Goal: Navigation & Orientation: Find specific page/section

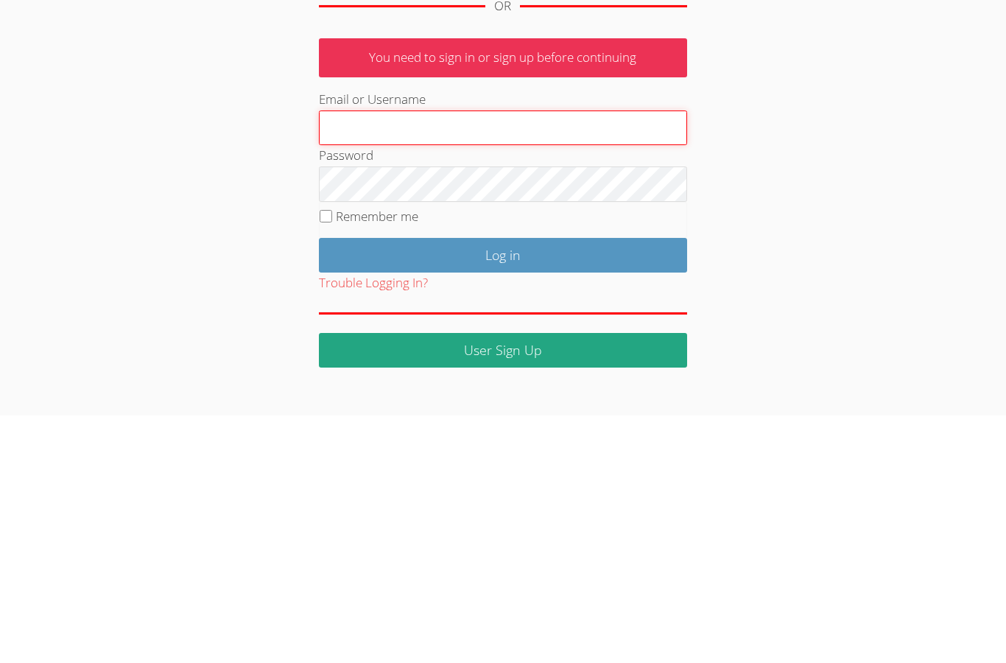
type input "[EMAIL_ADDRESS][DOMAIN_NAME]"
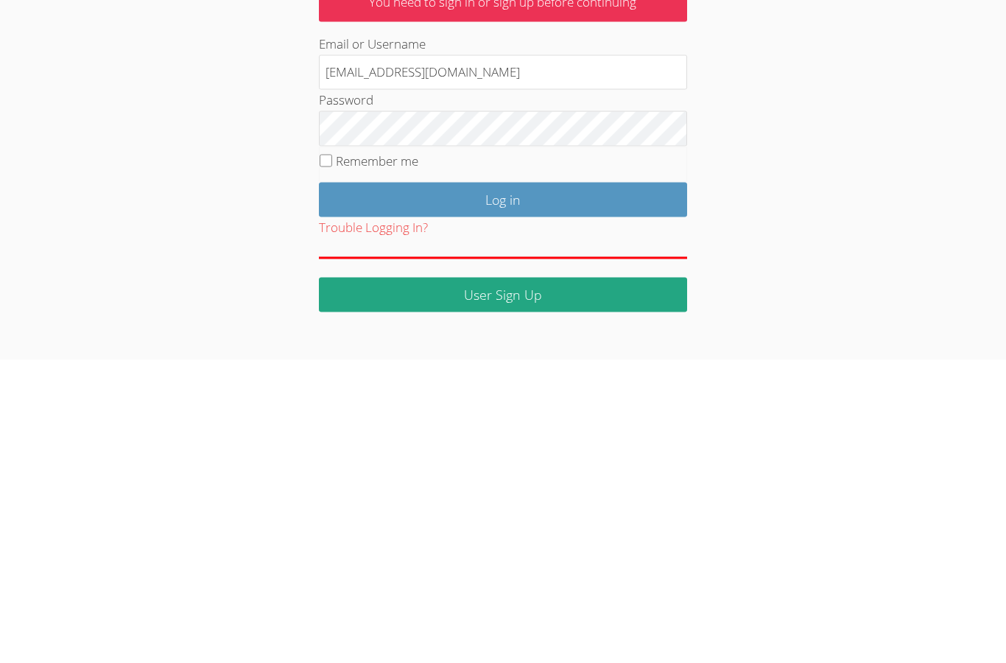
click at [398, 455] on label "Remember me" at bounding box center [377, 463] width 82 height 17
click at [332, 457] on input "Remember me" at bounding box center [326, 463] width 13 height 13
checkbox input "true"
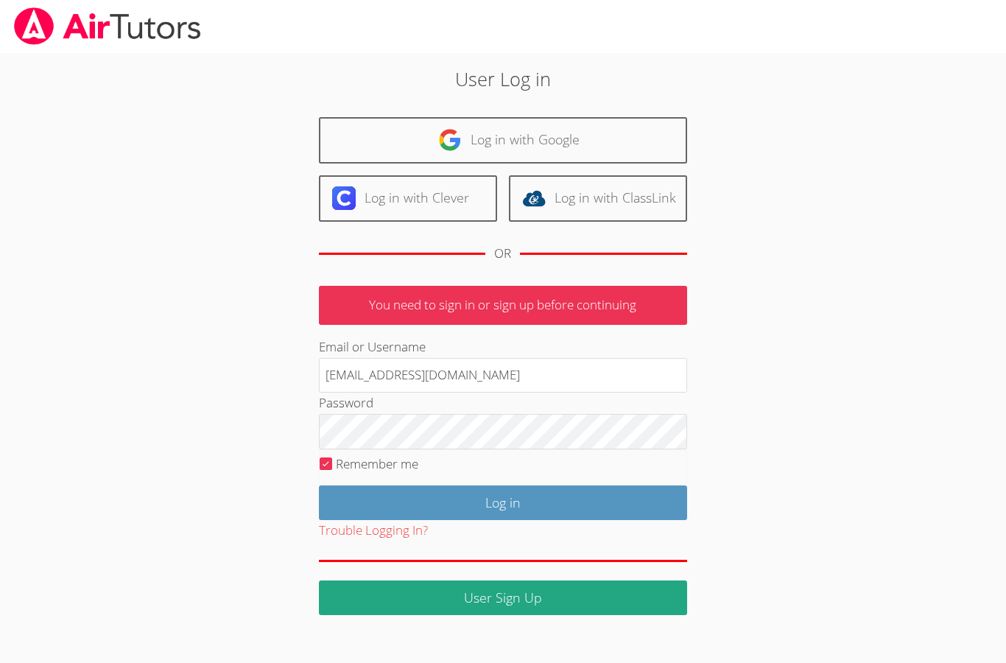
click at [561, 492] on input "Log in" at bounding box center [503, 502] width 368 height 35
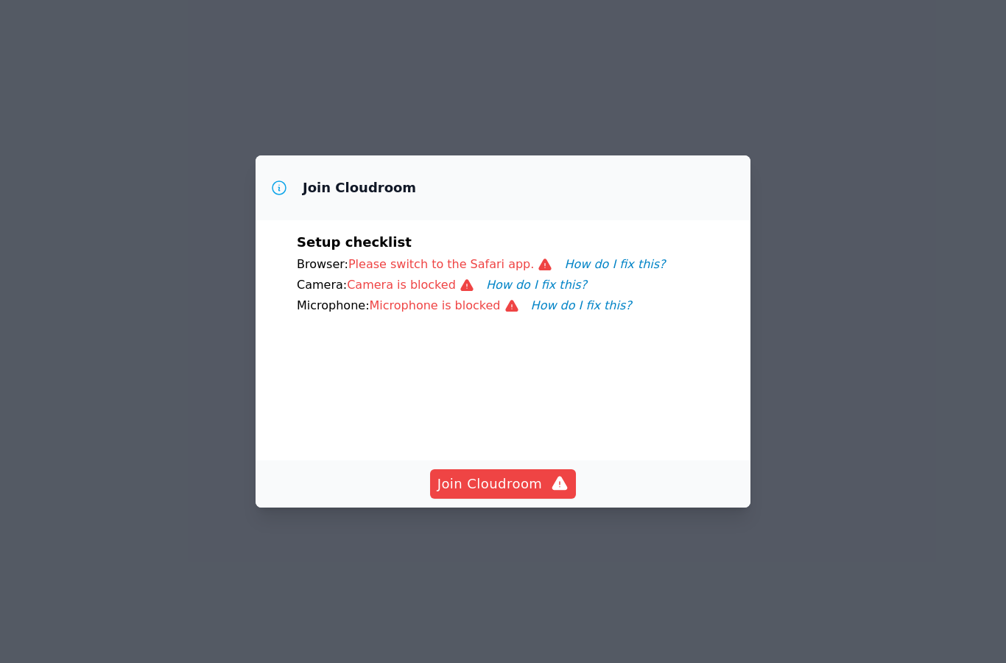
click at [916, 264] on div "Join Cloudroom Setup checklist Browser: Please switch to the Safari app. How do…" at bounding box center [503, 331] width 1006 height 663
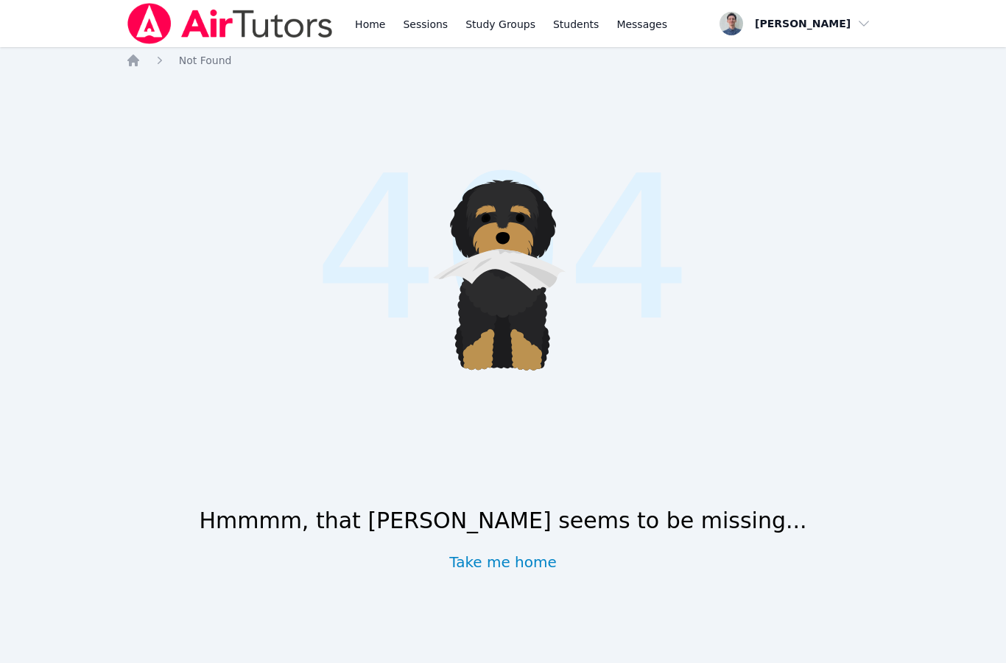
click at [424, 29] on link "Sessions" at bounding box center [425, 23] width 51 height 47
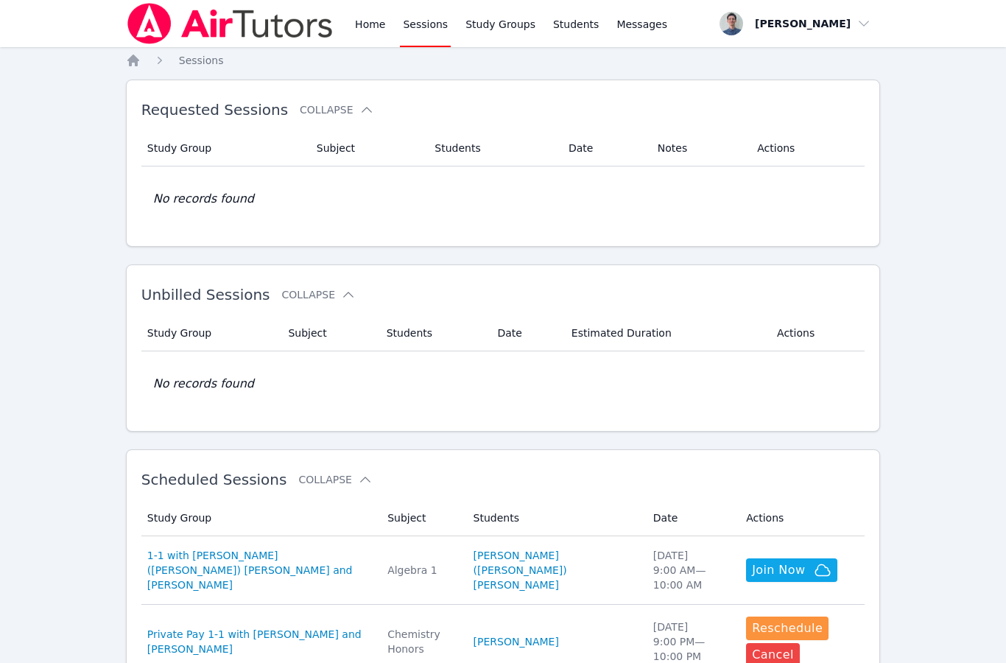
click at [280, 566] on span "1-1 with Ricardo (Ricky) Muniz and Michael O'Connor" at bounding box center [258, 570] width 222 height 44
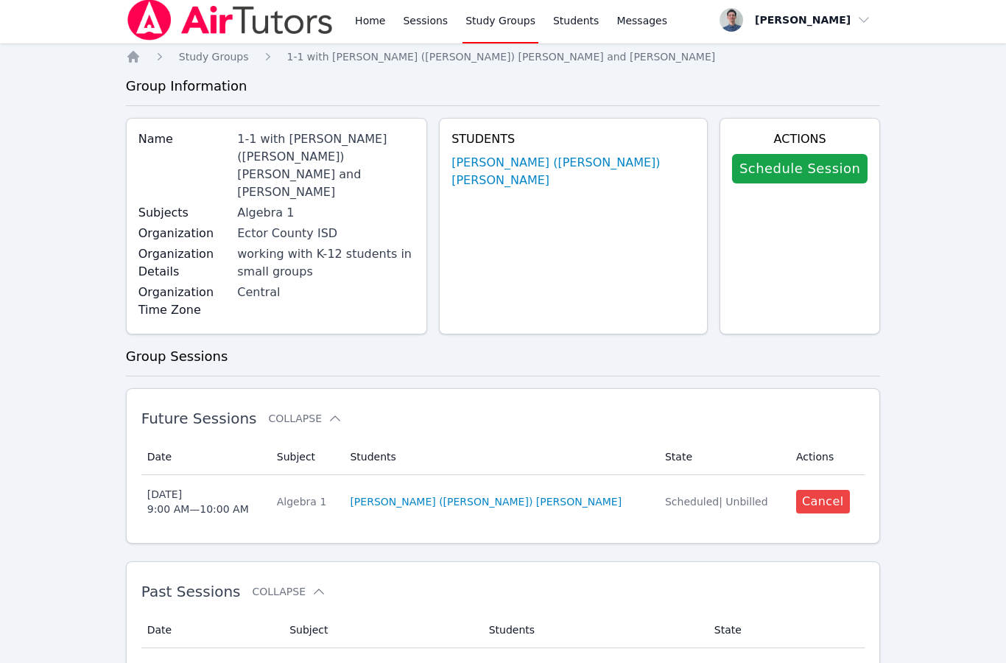
scroll to position [3, 0]
click at [488, 495] on link "Ricardo (Ricky) Muniz" at bounding box center [486, 502] width 272 height 15
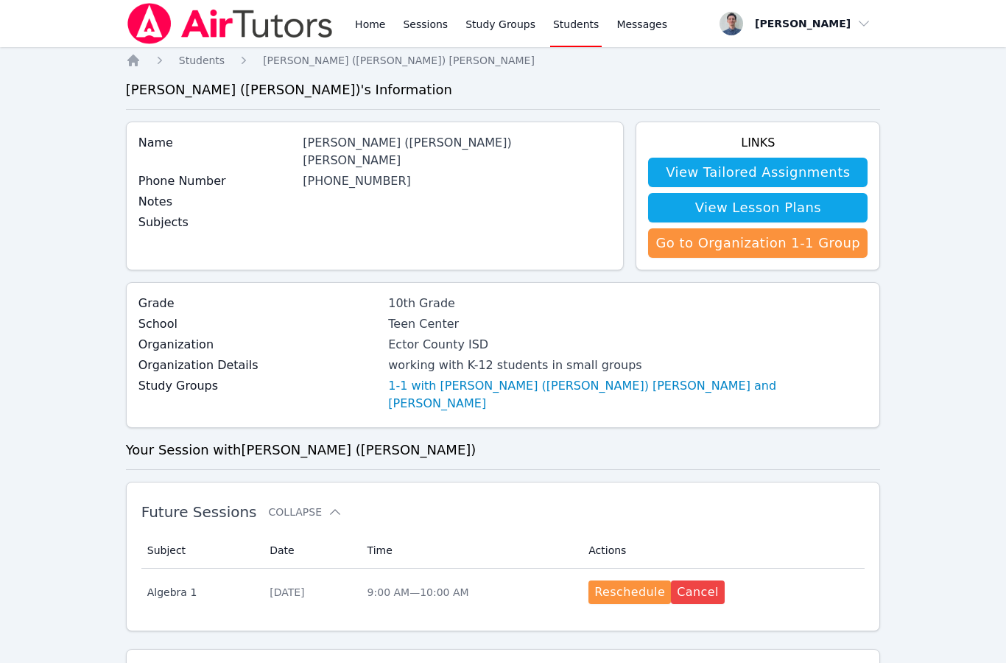
click at [444, 390] on link "1-1 with Ricardo (Ricky) Muniz and Michael O'Connor" at bounding box center [628, 394] width 480 height 35
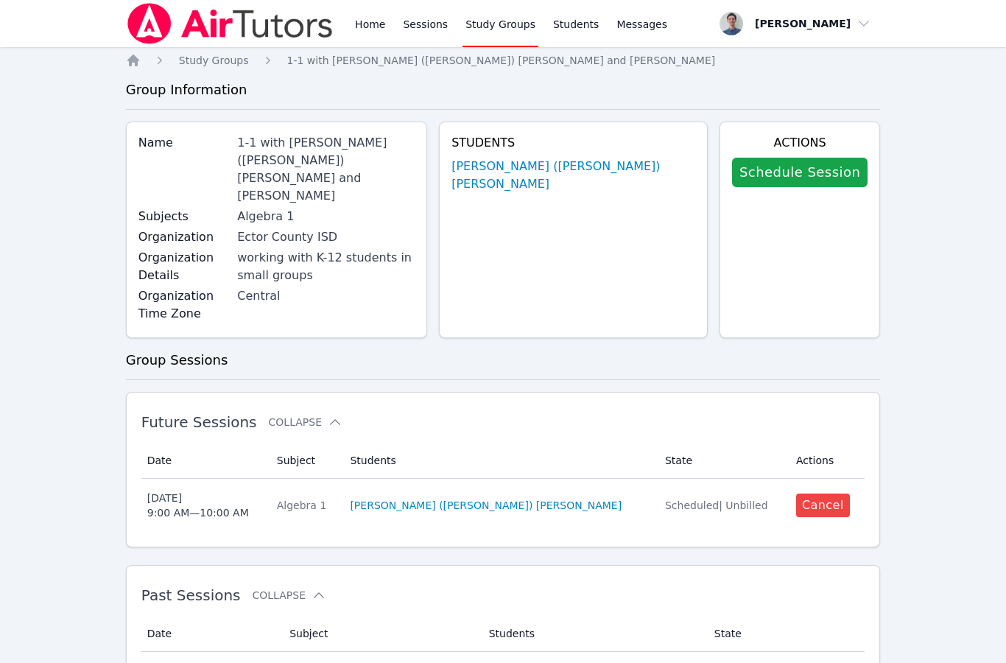
click at [479, 498] on link "Ricardo (Ricky) Muniz" at bounding box center [486, 505] width 272 height 15
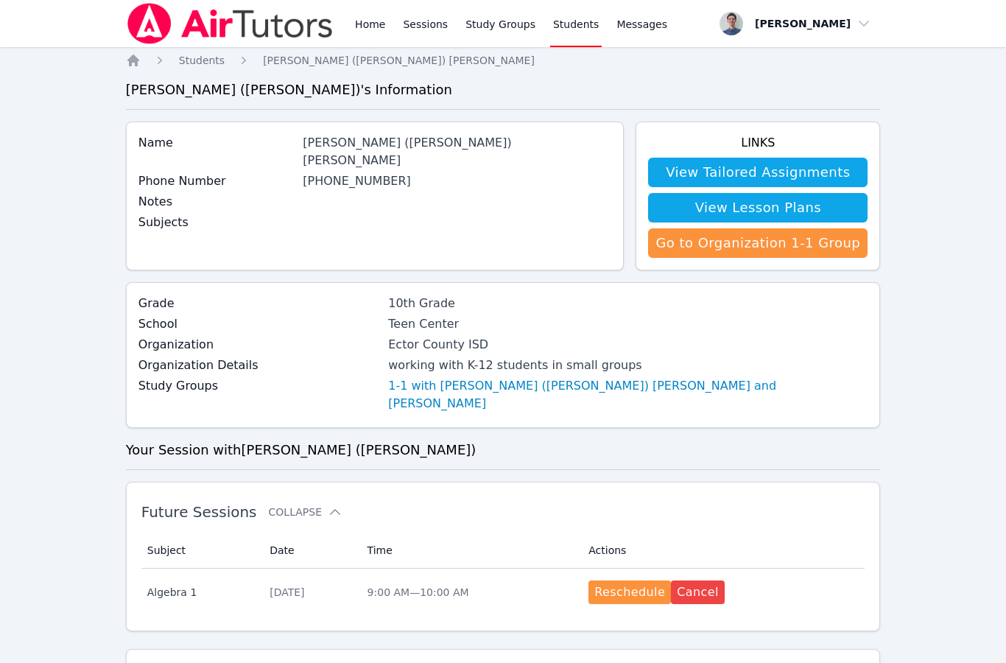
click at [426, 36] on link "Sessions" at bounding box center [425, 23] width 51 height 47
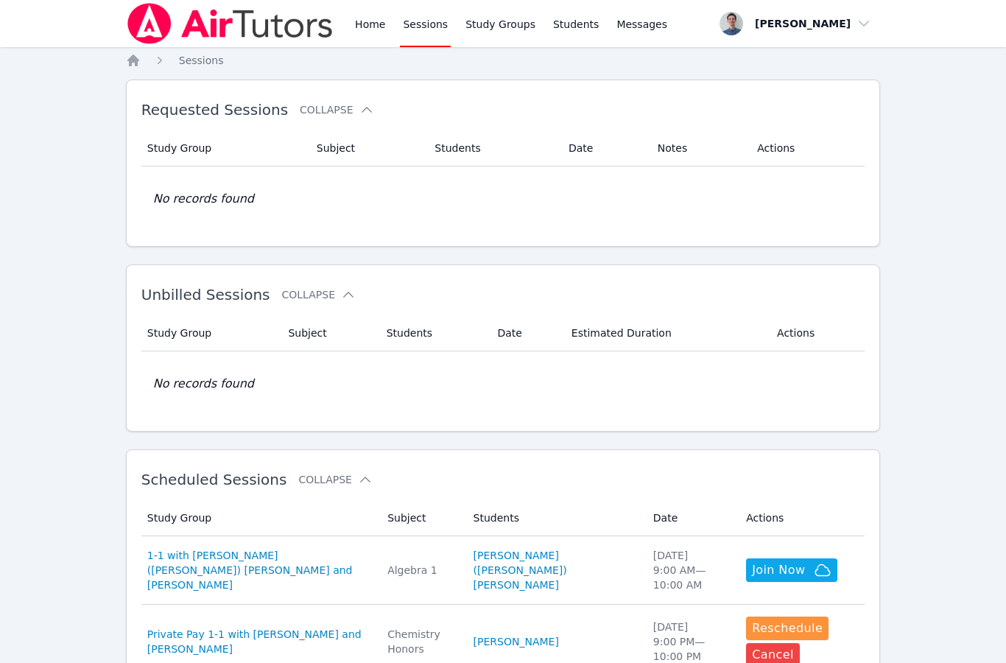
click at [373, 32] on link "Home" at bounding box center [370, 23] width 36 height 47
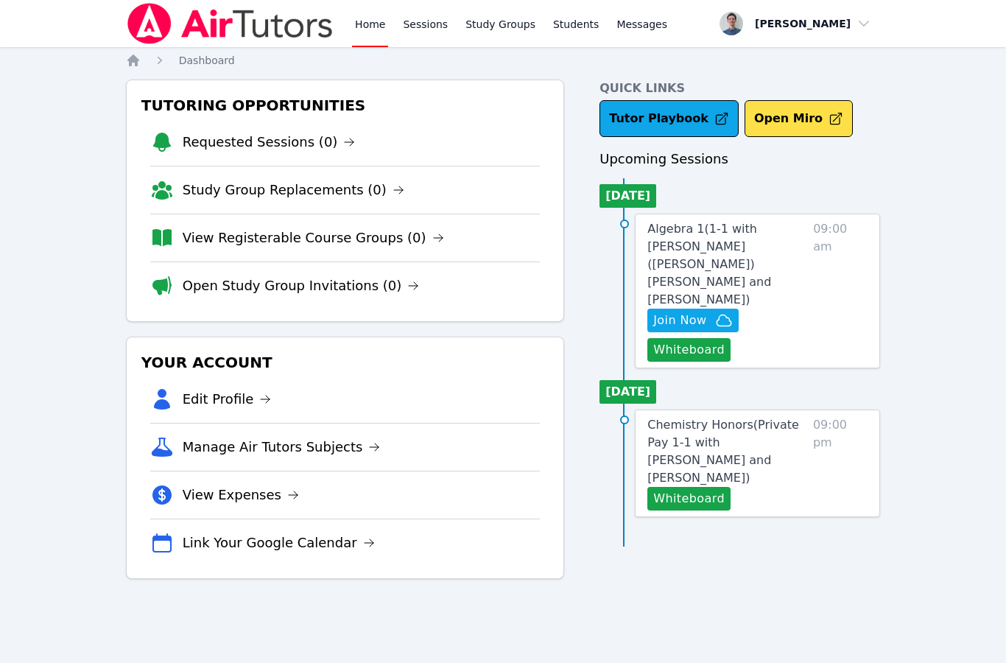
click at [703, 338] on button "Whiteboard" at bounding box center [688, 350] width 83 height 24
